Goal: Entertainment & Leisure: Consume media (video, audio)

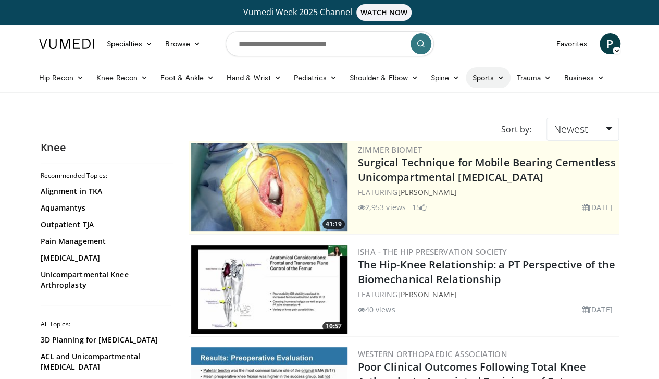
click at [466, 85] on link "Sports" at bounding box center [488, 77] width 45 height 21
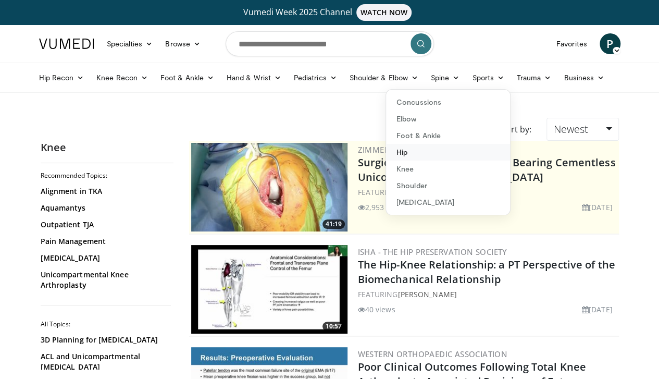
click at [386, 152] on link "Hip" at bounding box center [448, 152] width 124 height 17
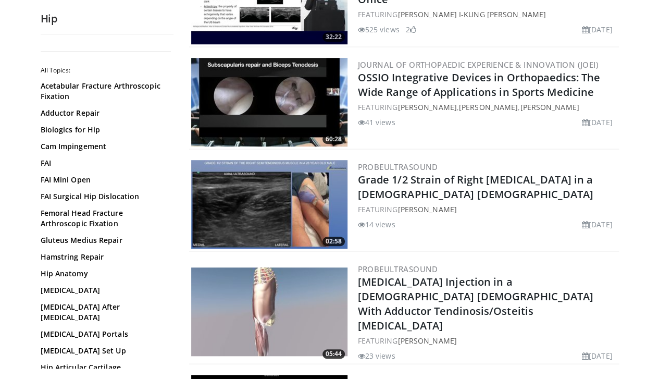
scroll to position [2450, 0]
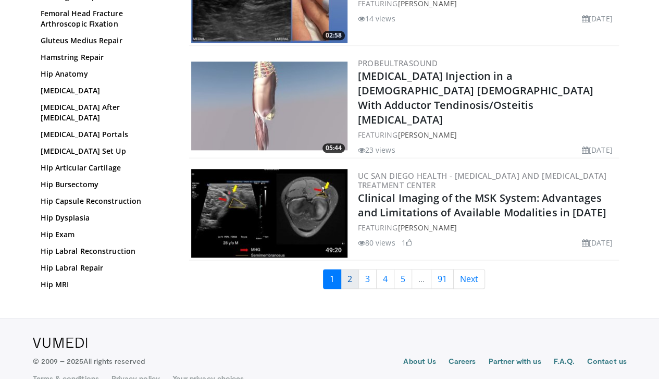
click at [356, 269] on link "2" at bounding box center [350, 279] width 18 height 20
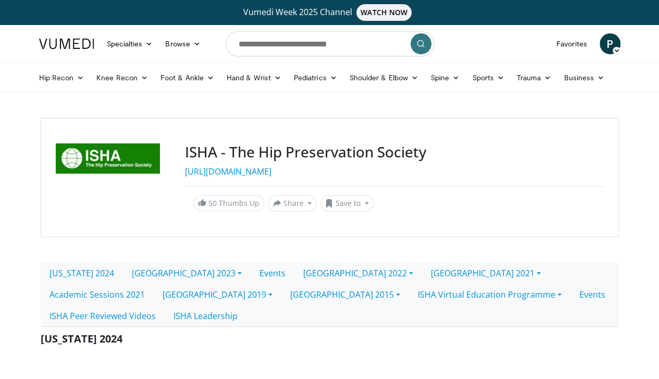
click at [319, 159] on h3 "ISHA - The Hip Preservation Society" at bounding box center [394, 152] width 419 height 18
click at [209, 166] on link "https://ishasoc.net/" at bounding box center [228, 171] width 87 height 11
click at [621, 47] on span "P" at bounding box center [610, 43] width 21 height 21
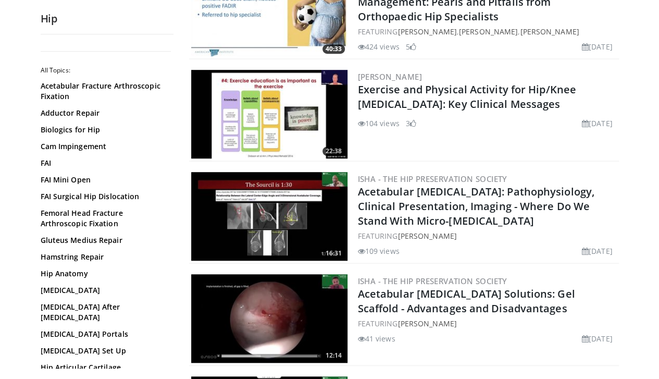
scroll to position [2413, 0]
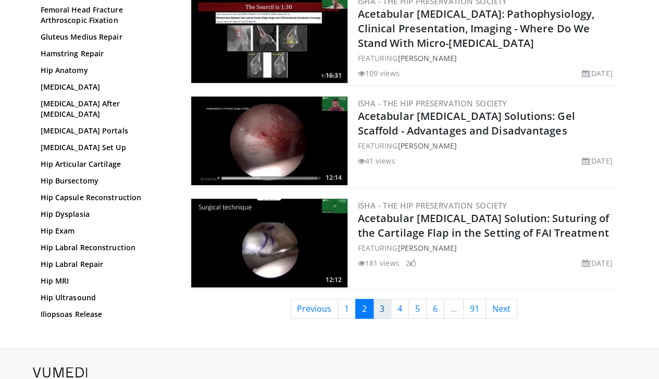
click at [389, 299] on link "3" at bounding box center [382, 309] width 18 height 20
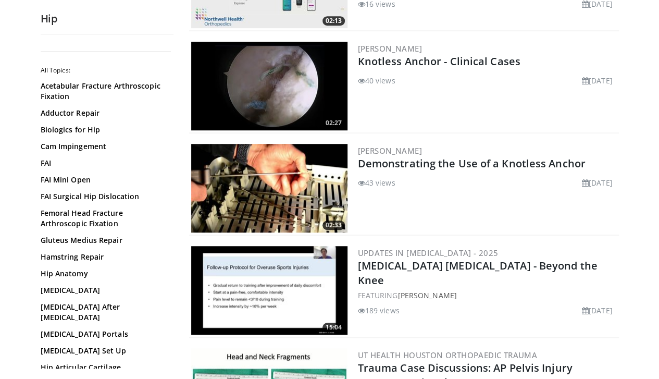
scroll to position [2445, 0]
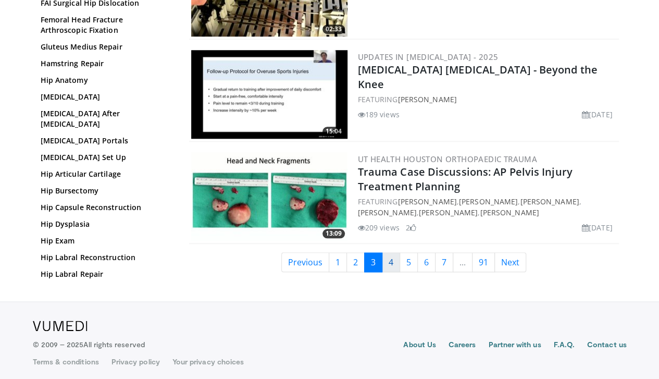
click at [397, 261] on link "4" at bounding box center [391, 262] width 18 height 20
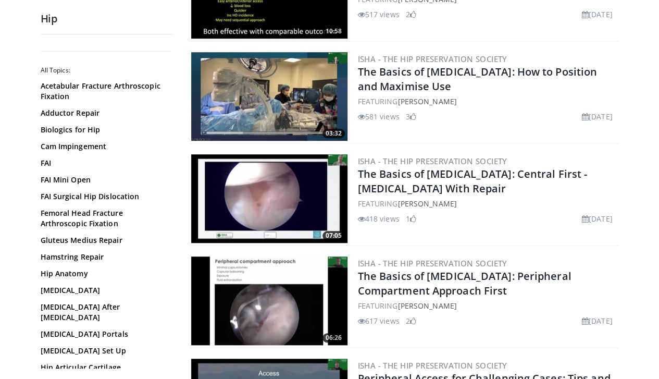
scroll to position [295, 0]
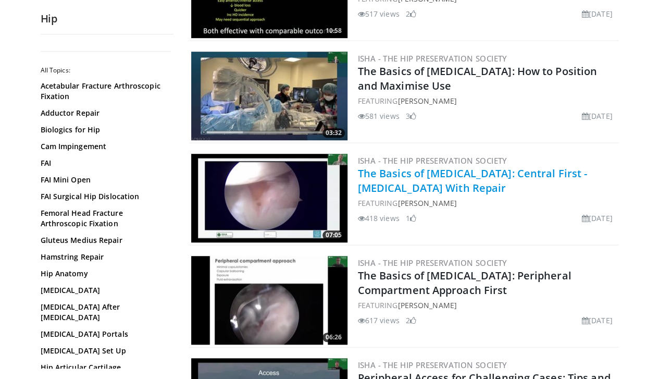
click at [413, 175] on link "The Basics of Hip Arthroscopy: Central First - Capsulotomy With Repair" at bounding box center [473, 180] width 230 height 29
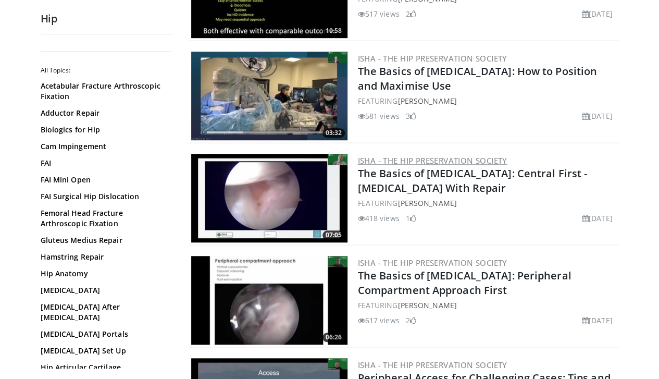
click at [411, 157] on link "ISHA - The Hip Preservation Society" at bounding box center [433, 160] width 150 height 10
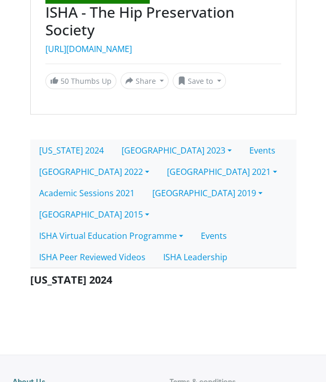
scroll to position [132, 0]
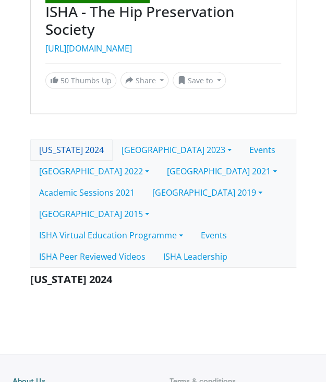
click at [95, 151] on link "[US_STATE] 2024" at bounding box center [71, 150] width 82 height 22
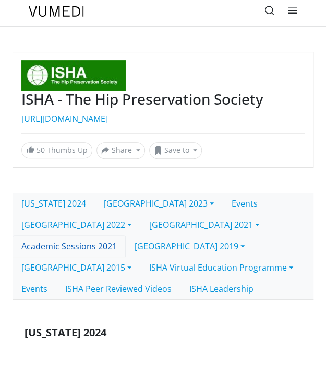
scroll to position [42, 0]
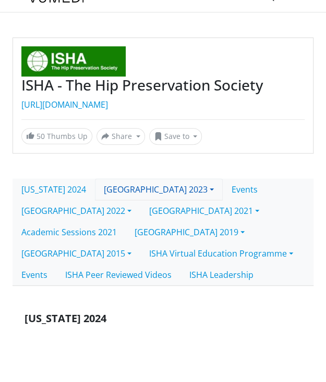
click at [174, 188] on link "Cape Town 2023" at bounding box center [159, 190] width 128 height 22
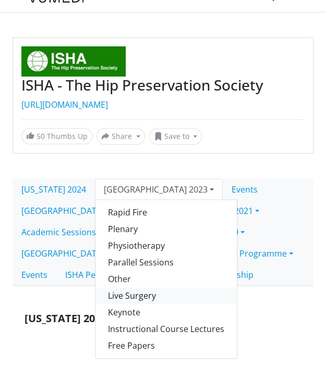
click at [149, 294] on link "Live Surgery" at bounding box center [165, 296] width 141 height 17
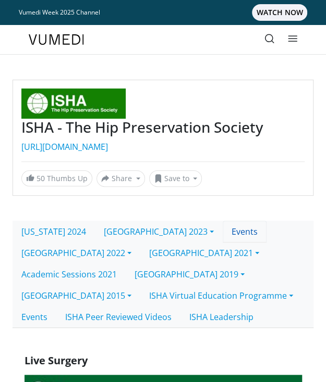
click at [223, 232] on link "Events" at bounding box center [245, 232] width 44 height 22
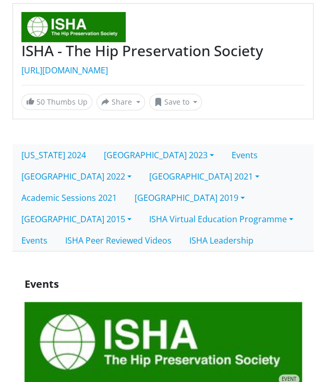
scroll to position [77, 0]
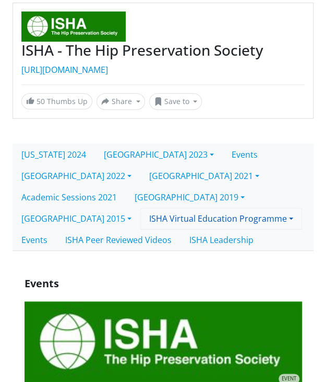
click at [212, 208] on link "ISHA Virtual Education Programme" at bounding box center [221, 219] width 162 height 22
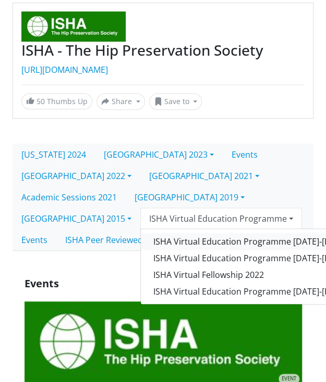
click at [222, 233] on link "ISHA Virtual Education Programme 2025-2026" at bounding box center [250, 241] width 219 height 17
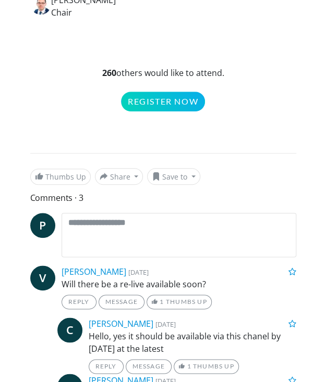
scroll to position [1172, 0]
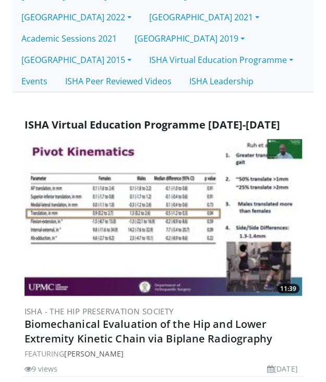
scroll to position [230, 0]
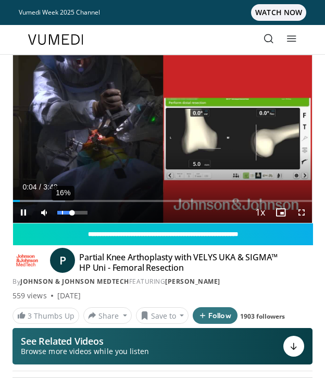
click at [61, 211] on div "16%" at bounding box center [72, 213] width 30 height 4
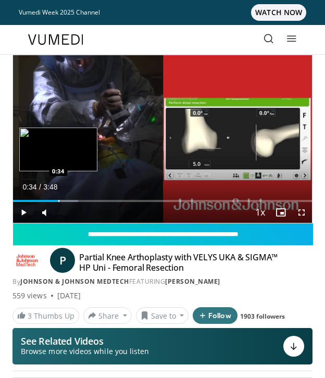
click at [58, 197] on div "Loaded : 21.72% 0:07 0:34" at bounding box center [162, 197] width 299 height 10
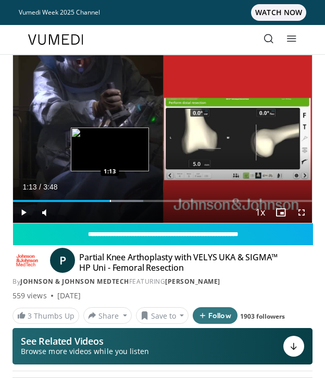
click at [109, 198] on div "Loaded : 43.47% 1:13 1:13" at bounding box center [162, 197] width 299 height 10
